Goal: Information Seeking & Learning: Understand process/instructions

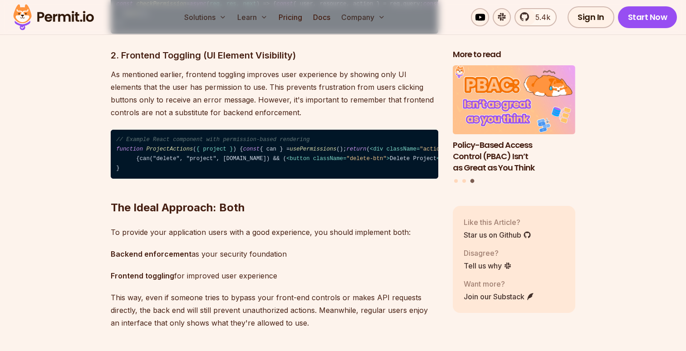
scroll to position [1574, 0]
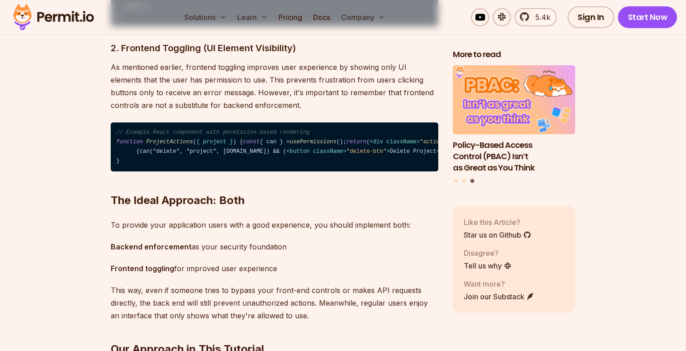
click at [290, 145] on span "usePermissions" at bounding box center [313, 142] width 47 height 6
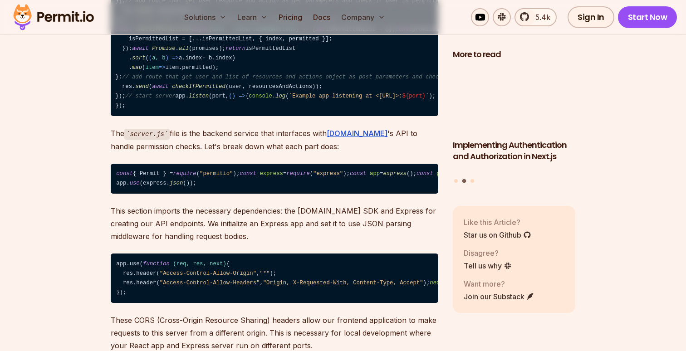
scroll to position [5568, 0]
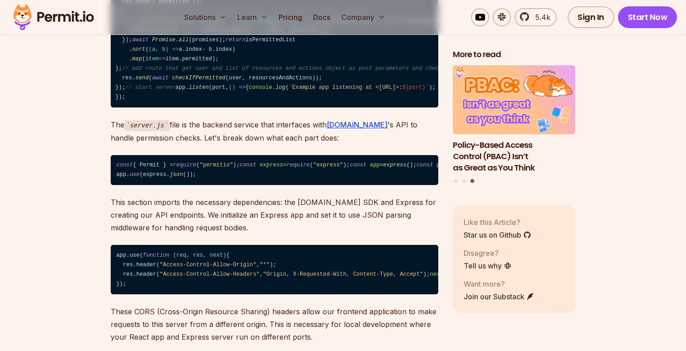
click at [142, 108] on code "// server.js const { Permit } = require ( "permitio" ); const express = require…" at bounding box center [274, 12] width 327 height 192
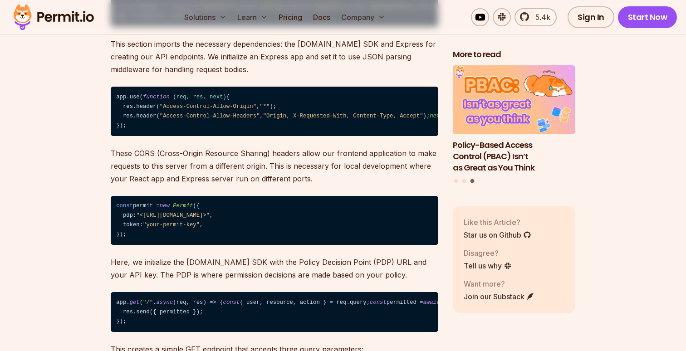
scroll to position [5743, 0]
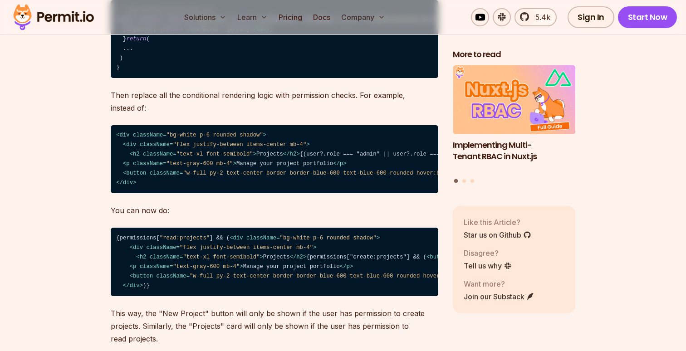
scroll to position [7412, 0]
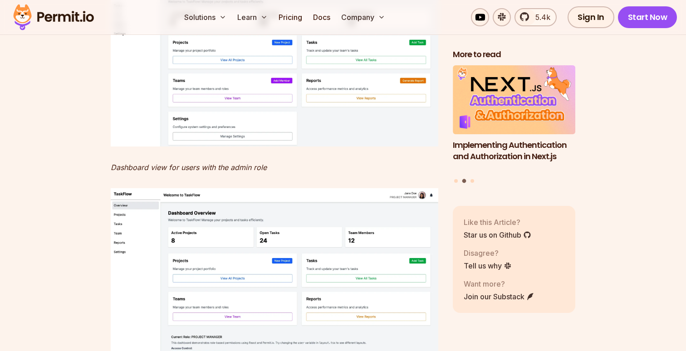
scroll to position [7791, 0]
